Goal: Task Accomplishment & Management: Use online tool/utility

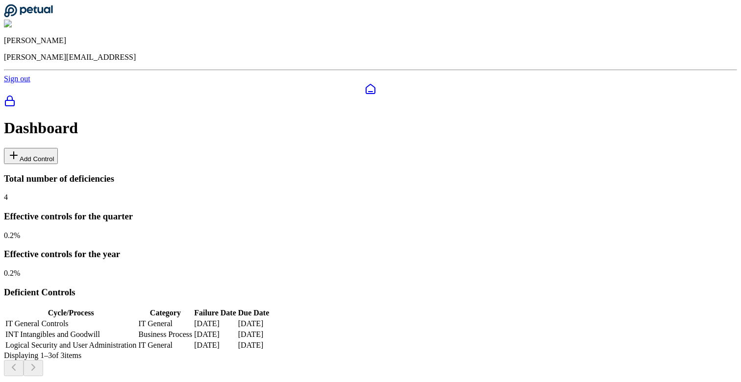
click at [58, 148] on button "Add Control" at bounding box center [31, 156] width 54 height 16
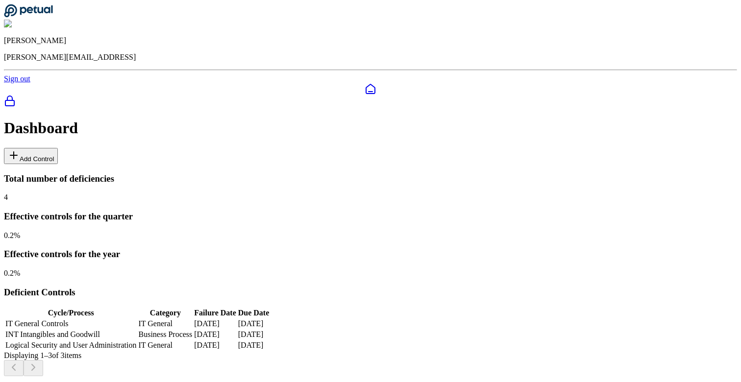
type input "**********"
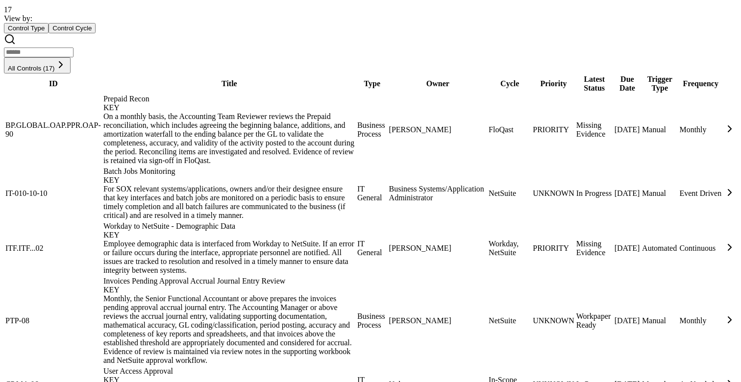
scroll to position [556, 0]
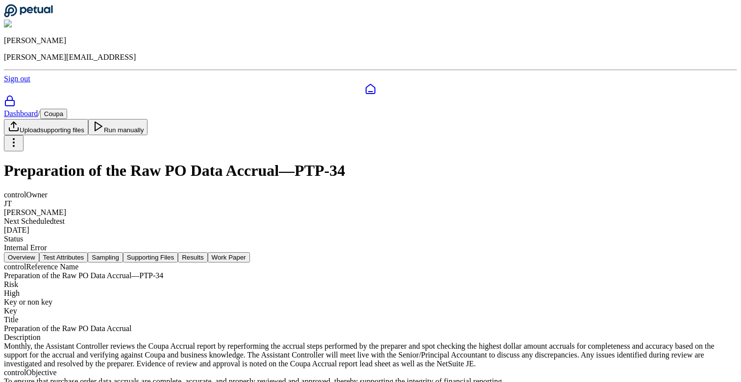
click at [88, 252] on button "Test Attributes" at bounding box center [63, 257] width 49 height 10
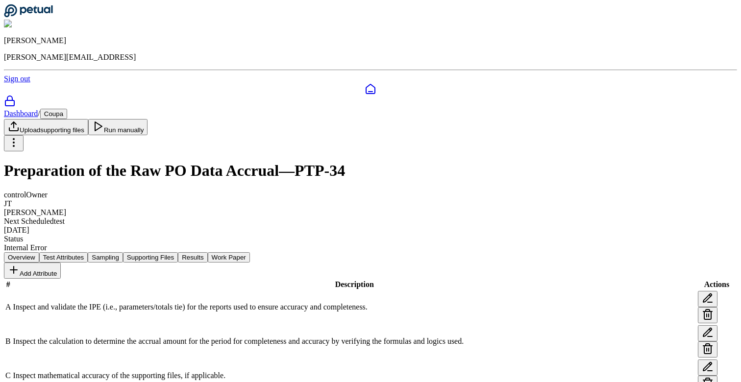
click at [123, 252] on button "Sampling" at bounding box center [105, 257] width 35 height 10
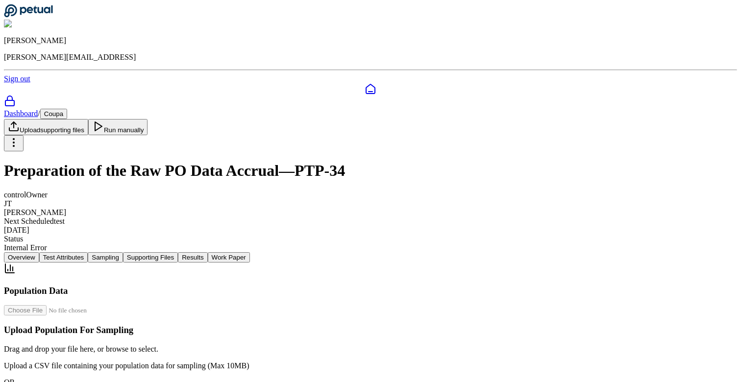
click at [178, 252] on button "Supporting Files" at bounding box center [150, 257] width 55 height 10
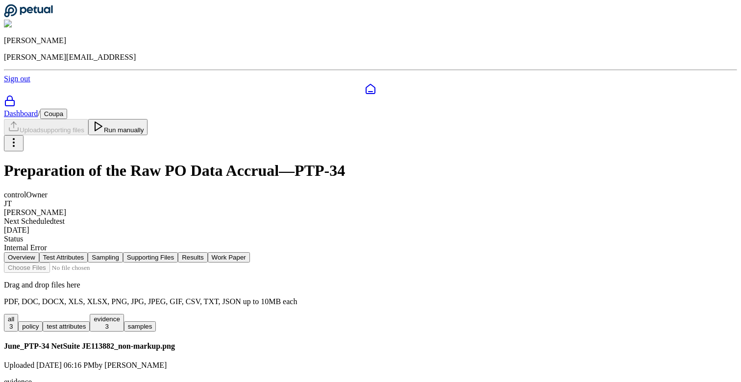
click at [39, 252] on button "Overview" at bounding box center [21, 257] width 35 height 10
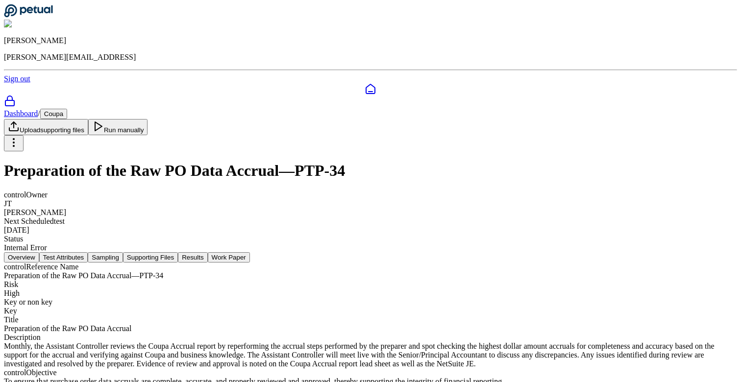
click at [88, 252] on button "Test Attributes" at bounding box center [63, 257] width 49 height 10
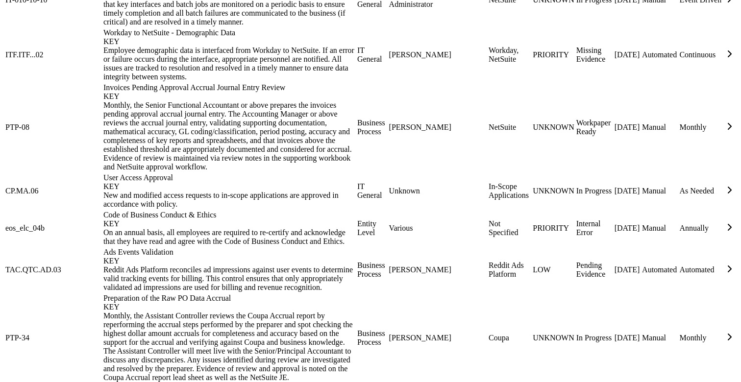
scroll to position [749, 0]
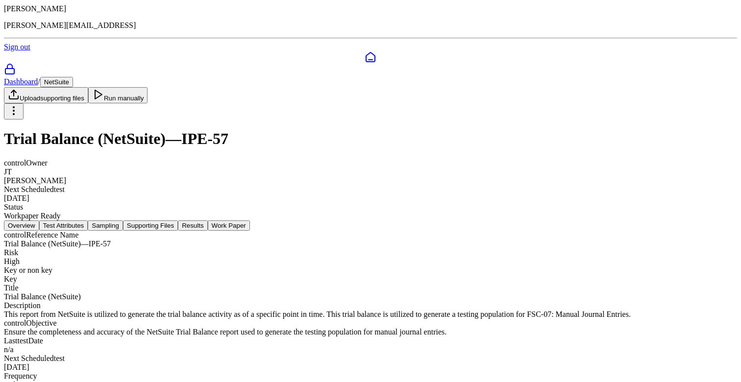
scroll to position [90, 0]
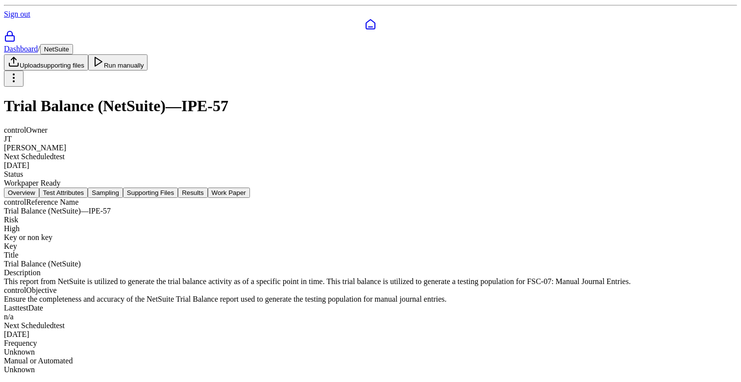
click at [88, 188] on button "Test Attributes" at bounding box center [63, 193] width 49 height 10
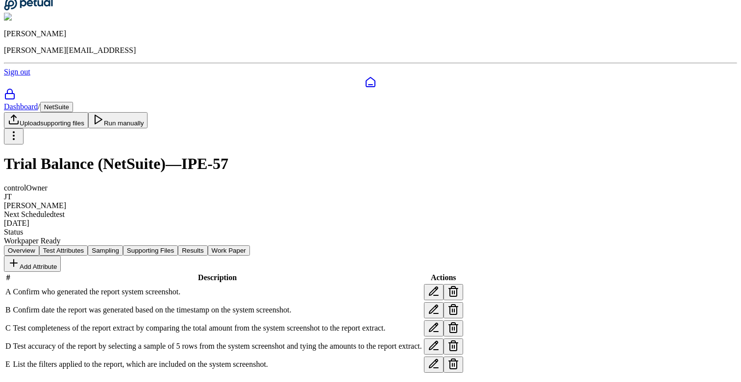
click at [123, 246] on button "Sampling" at bounding box center [105, 251] width 35 height 10
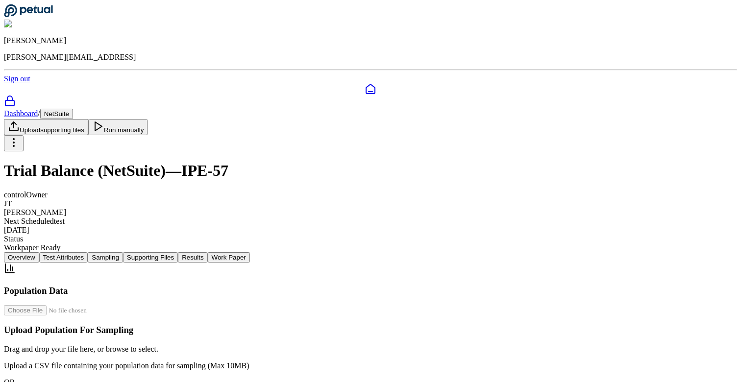
click at [178, 252] on button "Supporting Files" at bounding box center [150, 257] width 55 height 10
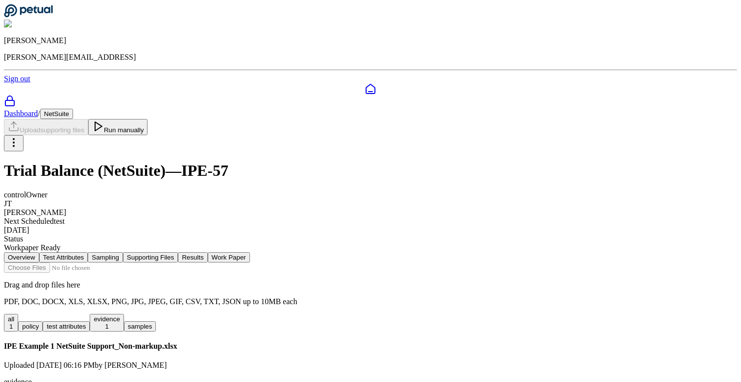
scroll to position [23, 0]
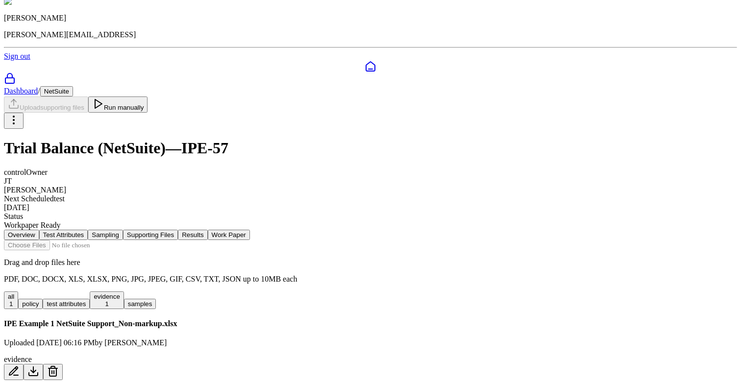
click at [207, 230] on button "Results" at bounding box center [192, 235] width 29 height 10
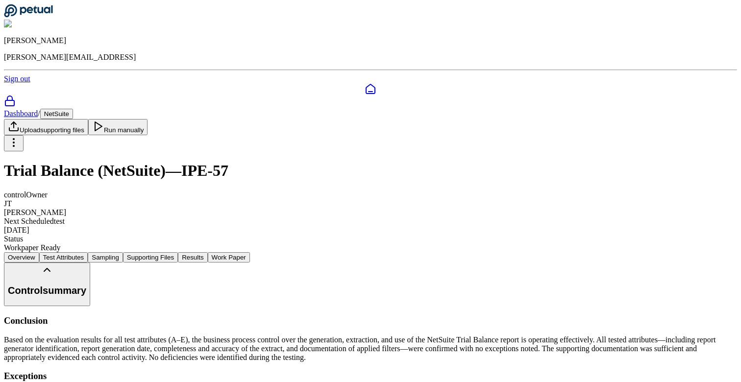
click at [250, 252] on button "Work Paper" at bounding box center [229, 257] width 42 height 10
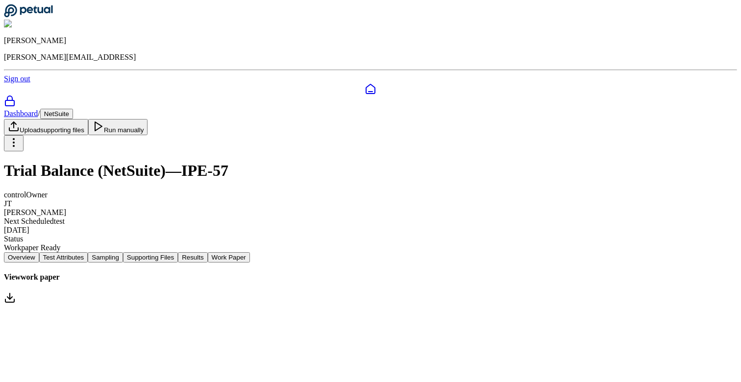
click at [148, 119] on button "Run manually" at bounding box center [118, 127] width 60 height 16
click at [695, 63] on html "Eliot Walker eliot@petual.ai Sign out Dashboard / NetSuite Upload supporting fi…" at bounding box center [370, 157] width 741 height 314
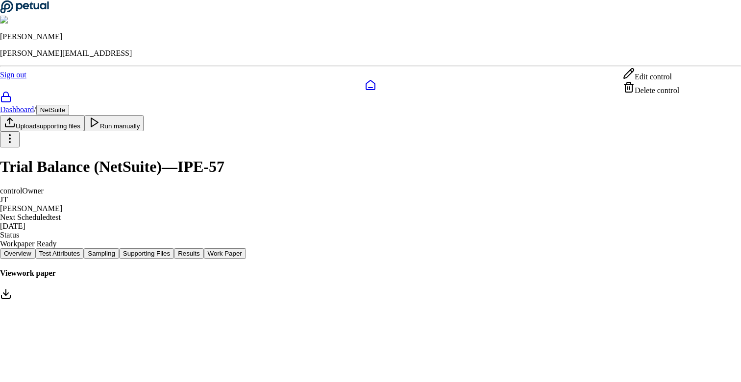
click at [402, 76] on html "Eliot Walker eliot@petual.ai Sign out Dashboard / NetSuite Upload supporting fi…" at bounding box center [370, 155] width 741 height 310
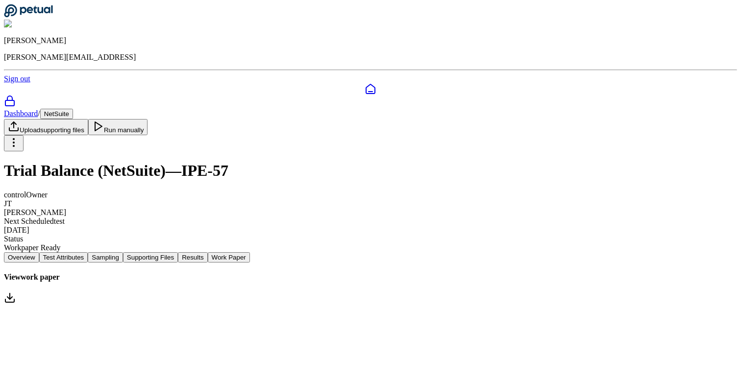
click at [663, 292] on div at bounding box center [370, 299] width 733 height 14
click at [38, 109] on link "Dashboard" at bounding box center [21, 113] width 34 height 8
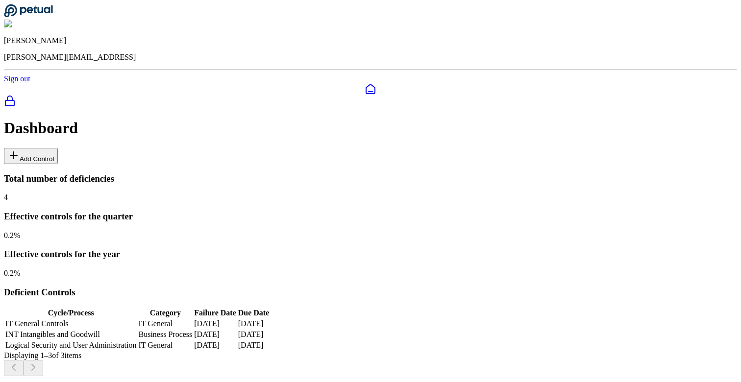
click at [23, 83] on div at bounding box center [370, 89] width 733 height 12
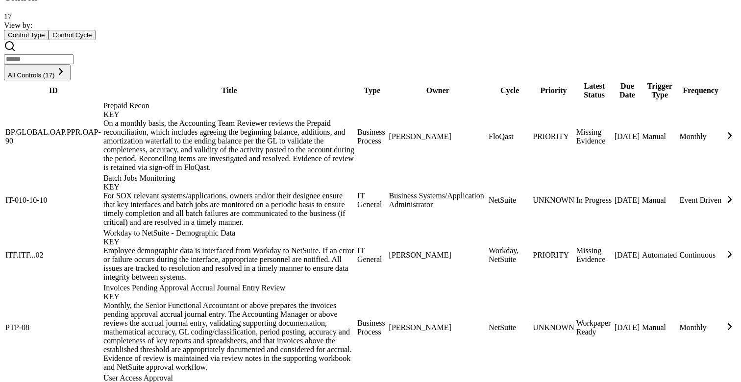
scroll to position [549, 1]
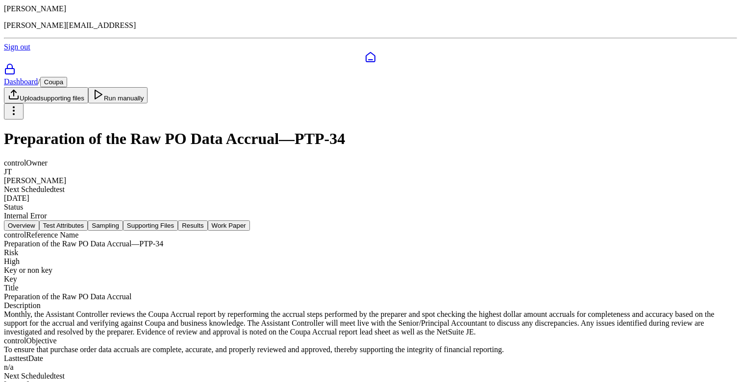
scroll to position [46, 0]
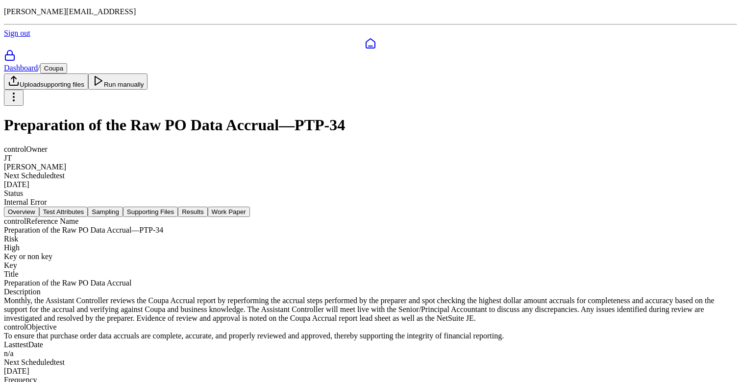
click at [123, 207] on button "Sampling" at bounding box center [105, 212] width 35 height 10
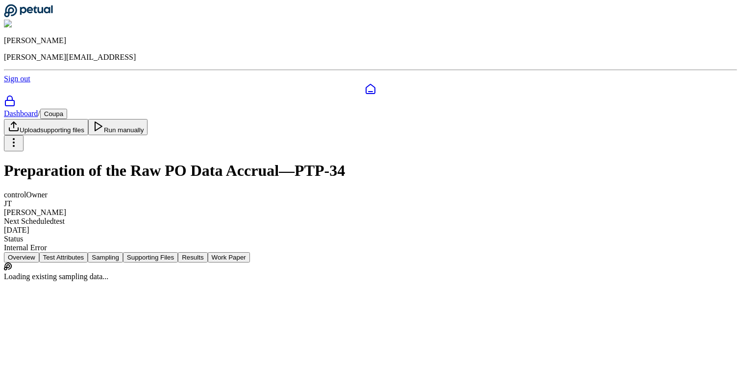
click at [326, 129] on div "Dashboard / Coupa Upload supporting files Run manually Preparation of the Raw P…" at bounding box center [370, 181] width 733 height 144
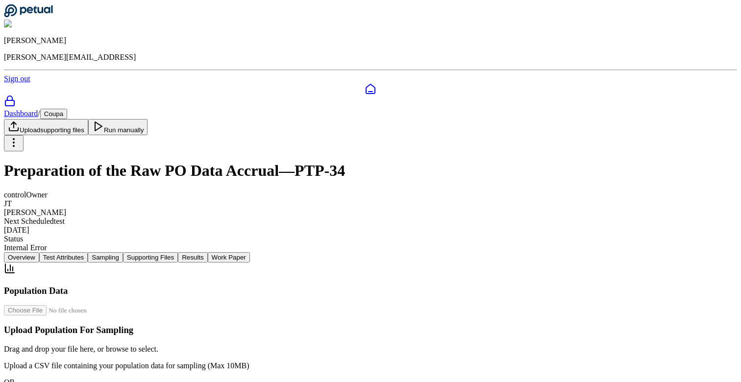
click at [178, 252] on button "Supporting Files" at bounding box center [150, 257] width 55 height 10
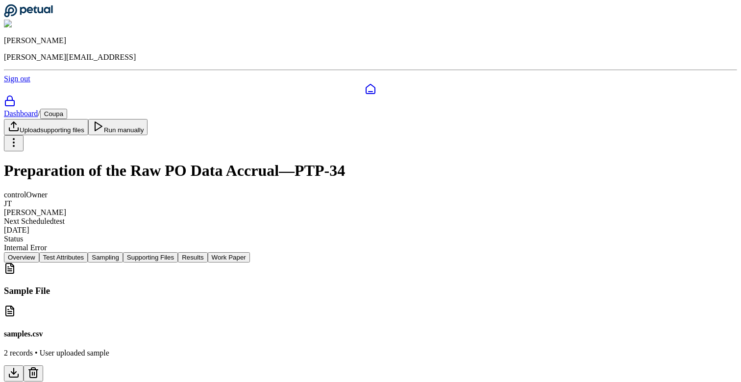
click at [24, 366] on button at bounding box center [14, 374] width 20 height 16
click at [375, 191] on div "control Owner [PERSON_NAME] Next Scheduled test [DATE] Status Internal Error" at bounding box center [370, 222] width 733 height 62
click at [178, 252] on button "Supporting Files" at bounding box center [150, 257] width 55 height 10
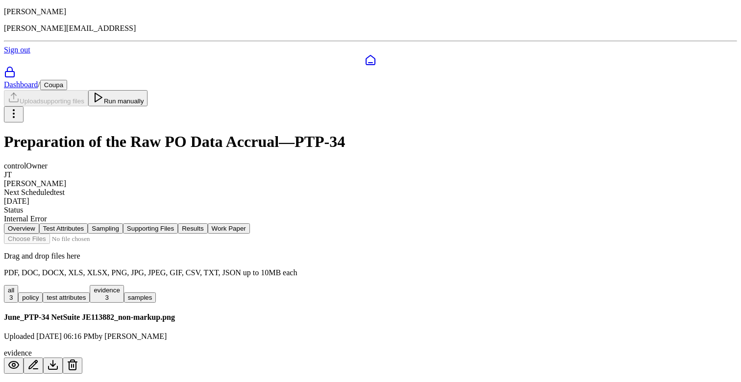
scroll to position [119, 0]
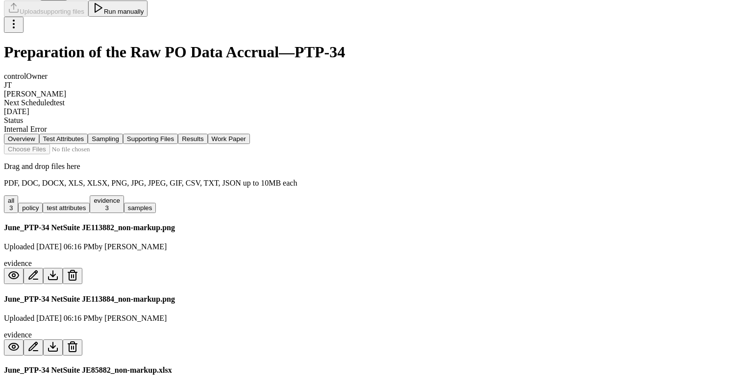
click at [88, 134] on button "Test Attributes" at bounding box center [63, 139] width 49 height 10
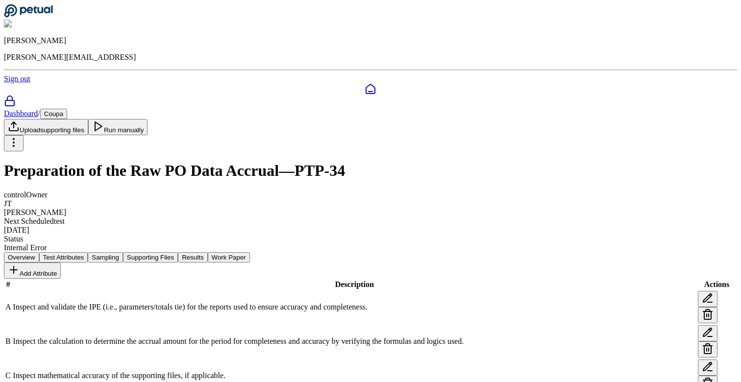
click at [123, 252] on button "Sampling" at bounding box center [105, 257] width 35 height 10
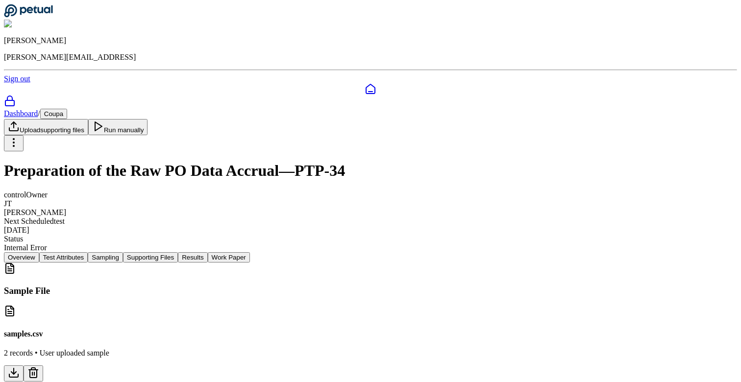
click at [88, 252] on button "Test Attributes" at bounding box center [63, 257] width 49 height 10
